Goal: Entertainment & Leisure: Consume media (video, audio)

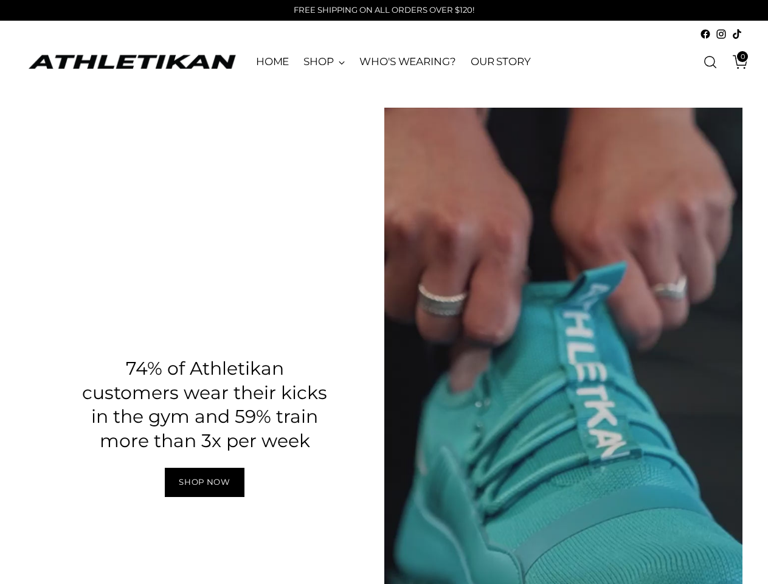
click at [709, 198] on div "Pause" at bounding box center [563, 427] width 359 height 638
